Goal: Task Accomplishment & Management: Use online tool/utility

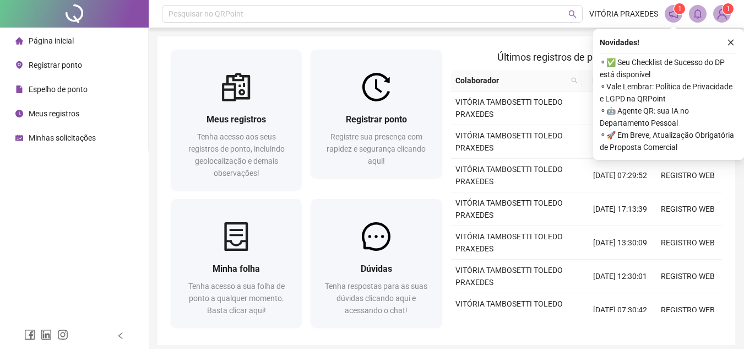
click at [52, 55] on div "Registrar ponto" at bounding box center [48, 65] width 67 height 22
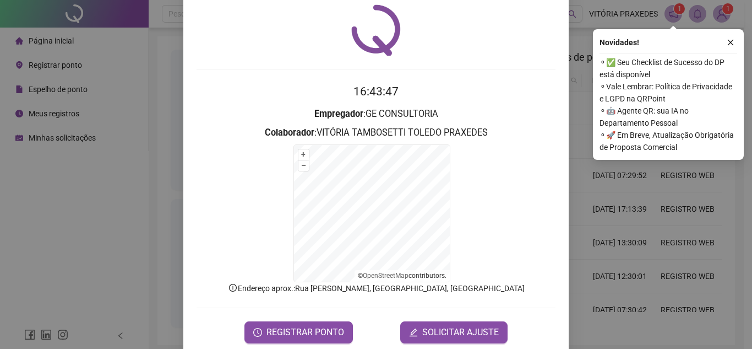
scroll to position [54, 0]
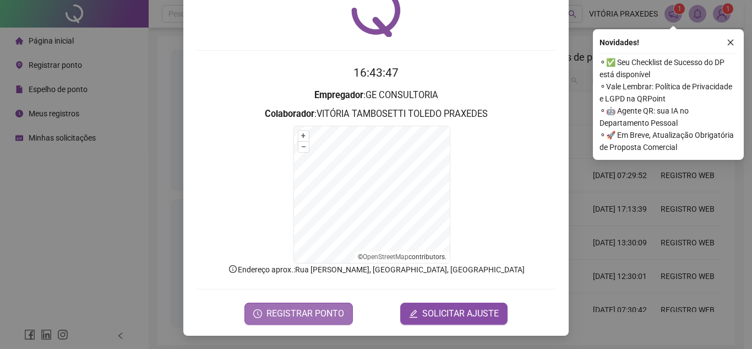
click at [304, 317] on span "REGISTRAR PONTO" at bounding box center [306, 313] width 78 height 13
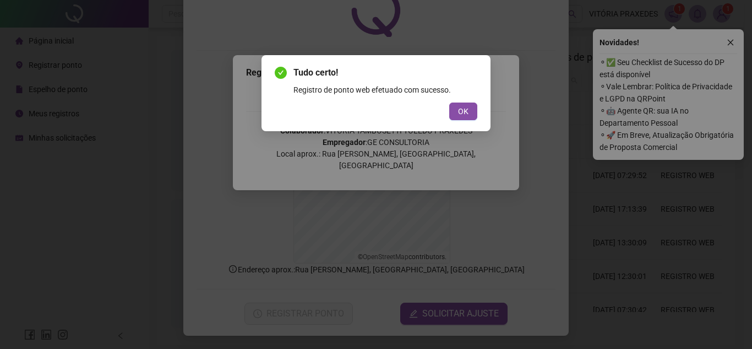
drag, startPoint x: 457, startPoint y: 110, endPoint x: 535, endPoint y: 82, distance: 83.6
click at [460, 108] on button "OK" at bounding box center [463, 111] width 28 height 18
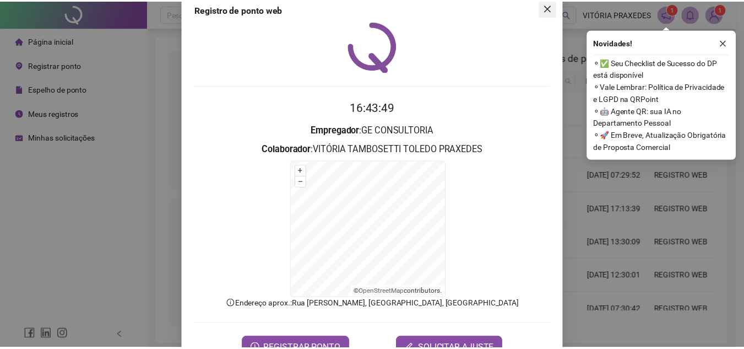
scroll to position [0, 0]
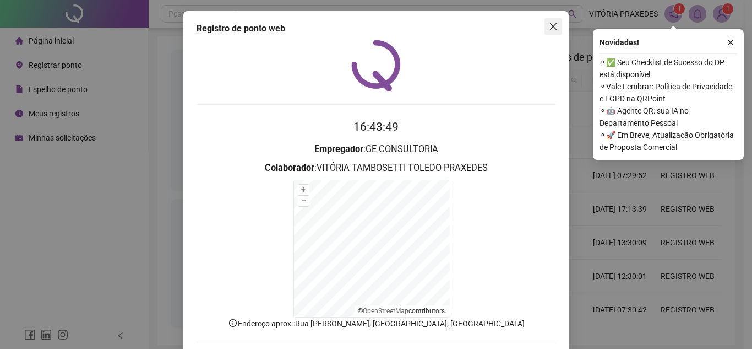
click at [552, 24] on icon "close" at bounding box center [553, 26] width 7 height 7
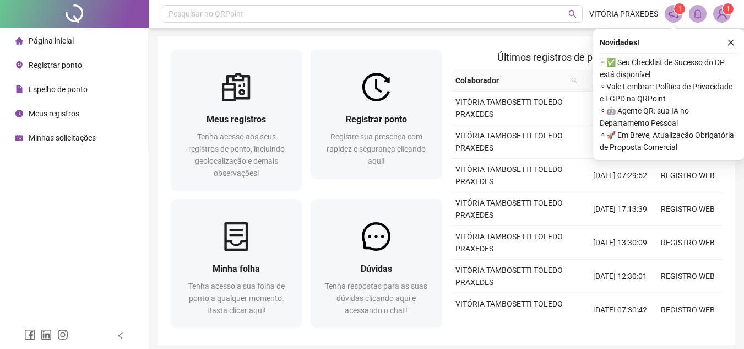
click at [734, 35] on div "Novidades ! ⚬ ✅ Seu Checklist de Sucesso do DP está disponível ⚬ Vale Lembrar: …" at bounding box center [668, 94] width 151 height 131
click at [732, 40] on icon "close" at bounding box center [731, 43] width 8 height 8
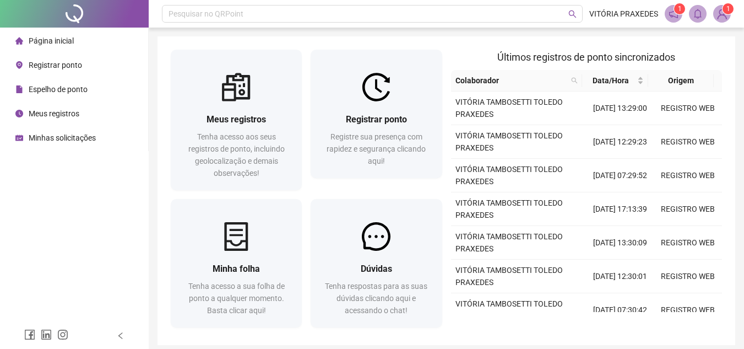
drag, startPoint x: 56, startPoint y: 88, endPoint x: 4, endPoint y: 347, distance: 265.0
click at [57, 85] on span "Espelho de ponto" at bounding box center [58, 89] width 59 height 9
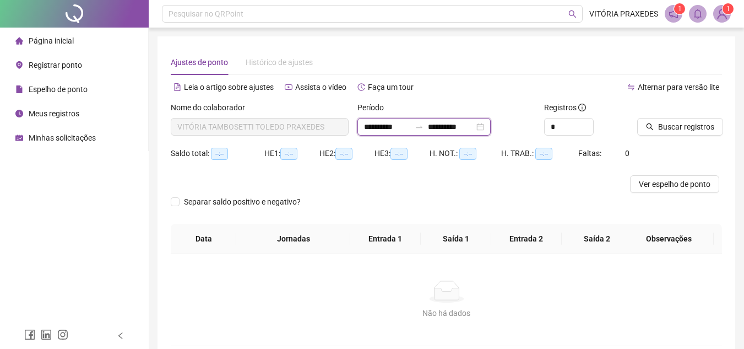
click at [455, 130] on input "**********" at bounding box center [451, 127] width 46 height 12
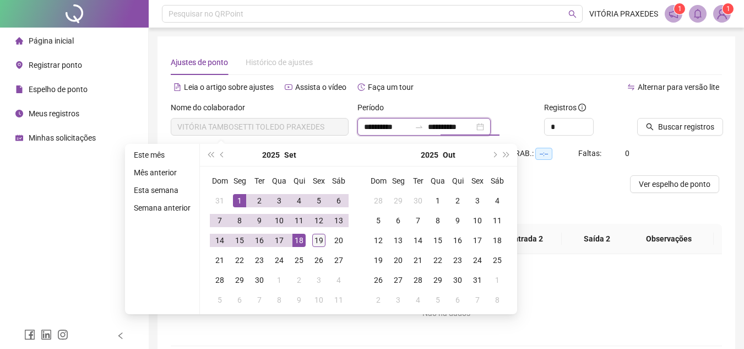
type input "**********"
click at [319, 242] on div "19" at bounding box center [318, 239] width 13 height 13
type input "**********"
type input "*"
click at [588, 124] on icon "up" at bounding box center [587, 124] width 4 height 4
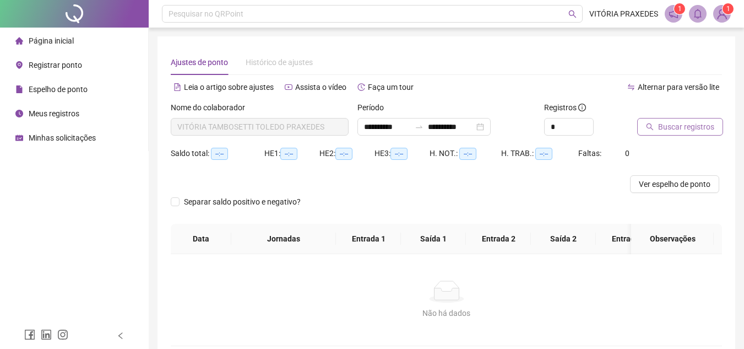
click at [696, 126] on span "Buscar registros" at bounding box center [686, 127] width 56 height 12
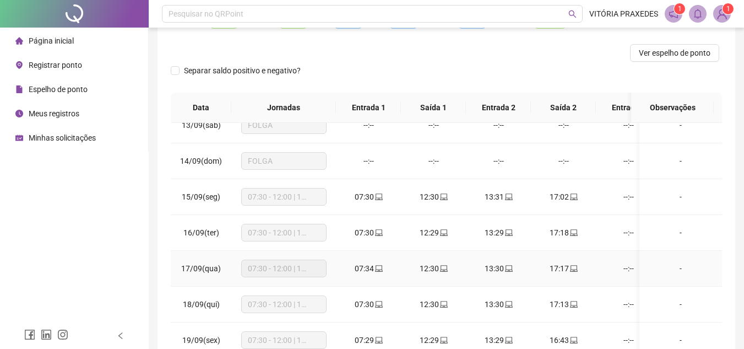
scroll to position [201, 0]
